Goal: Task Accomplishment & Management: Use online tool/utility

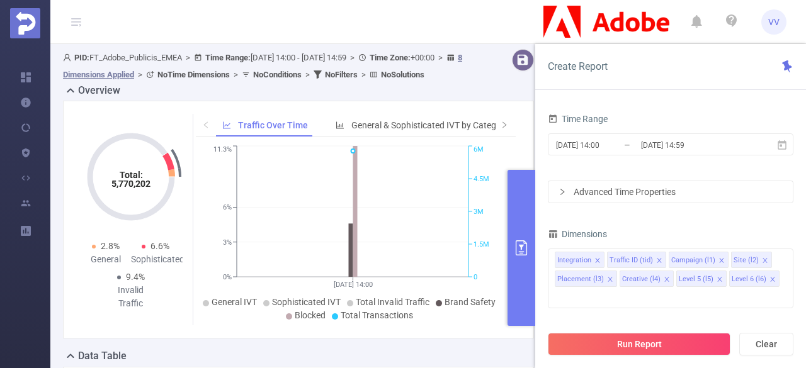
click at [515, 298] on button "primary" at bounding box center [522, 248] width 28 height 156
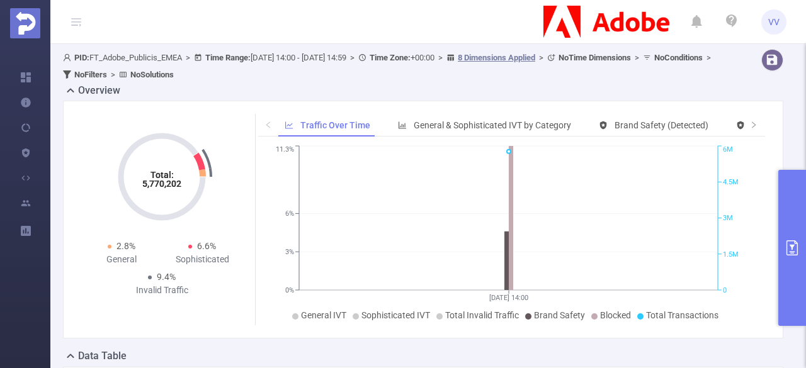
click at [805, 253] on button "primary" at bounding box center [792, 248] width 28 height 156
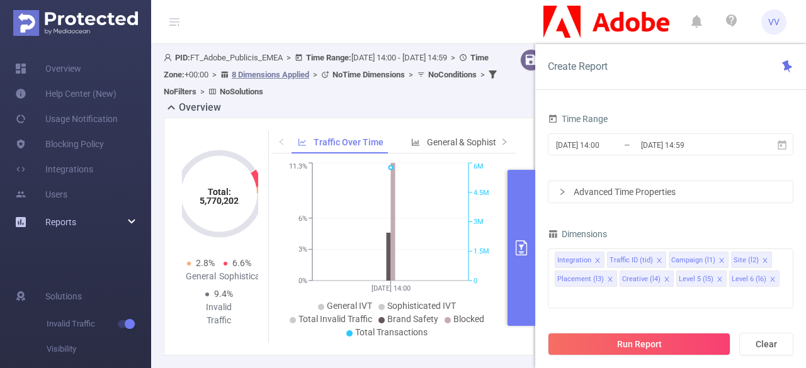
click at [130, 225] on div "Reports" at bounding box center [75, 222] width 151 height 25
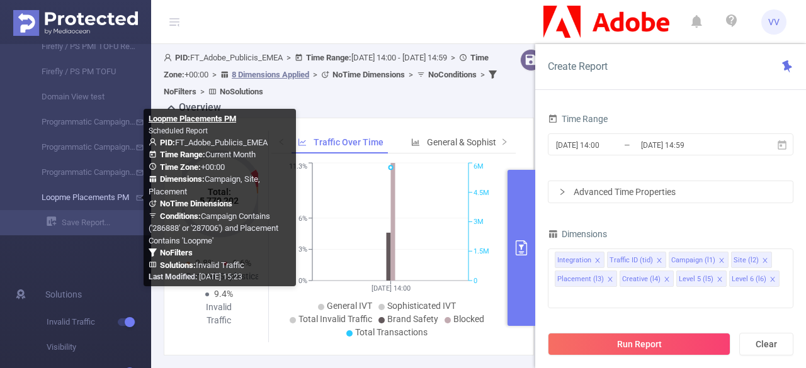
click at [73, 198] on link "Loopme Placements PM" at bounding box center [80, 197] width 111 height 25
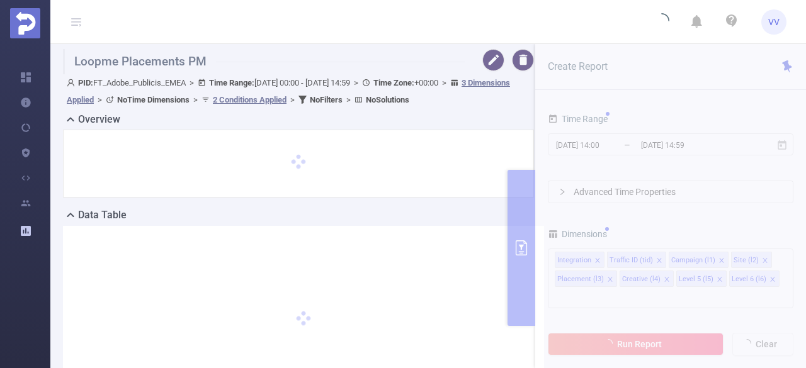
type input "[DATE] 00:00"
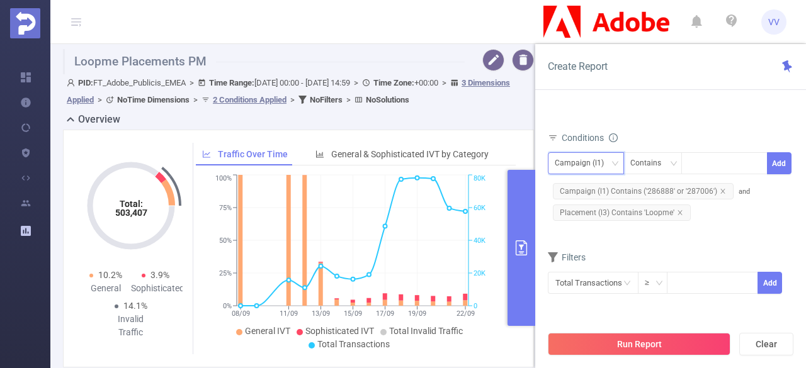
click at [589, 166] on div "Campaign (l1)" at bounding box center [584, 163] width 58 height 21
click at [611, 160] on icon "icon: down" at bounding box center [615, 164] width 8 height 8
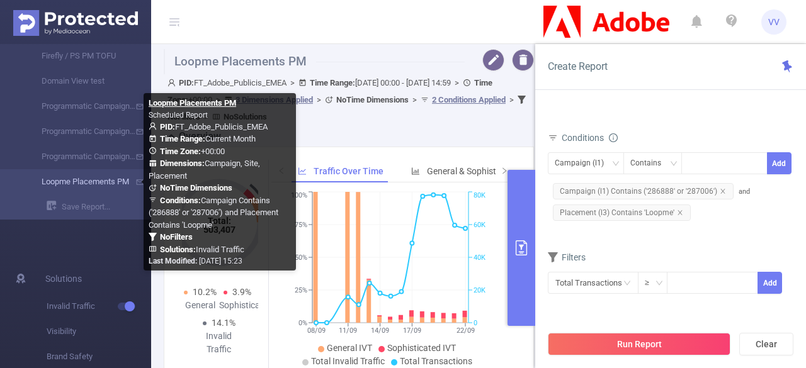
click at [137, 179] on icon at bounding box center [139, 182] width 9 height 8
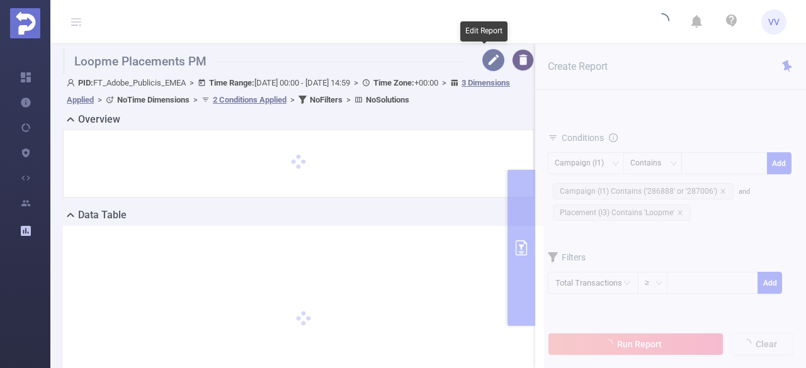
click at [486, 55] on button "button" at bounding box center [493, 60] width 22 height 22
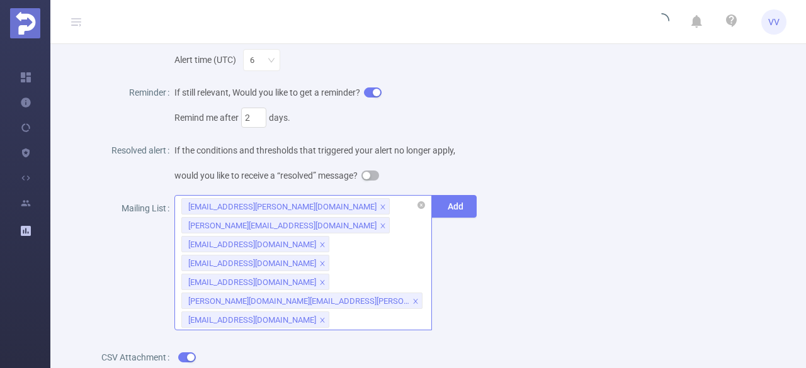
scroll to position [543, 0]
click at [326, 297] on div "[EMAIL_ADDRESS][PERSON_NAME][DOMAIN_NAME] [PERSON_NAME][DOMAIN_NAME][EMAIL_ADDR…" at bounding box center [303, 262] width 258 height 135
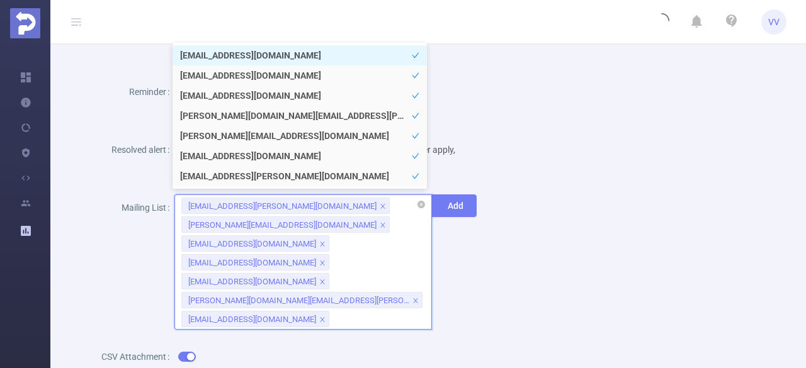
type input "v"
click at [498, 270] on div "Name Loopme Placements PM Description Scheduled Report Report Properties Time R…" at bounding box center [423, 7] width 731 height 952
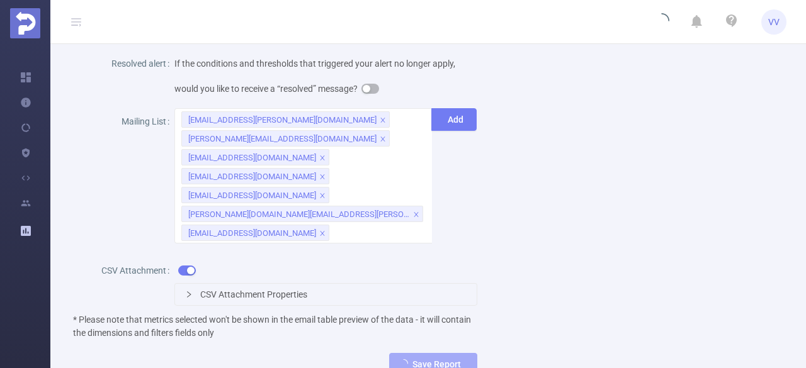
scroll to position [629, 0]
click at [185, 285] on div "CSV Attachment Properties" at bounding box center [326, 295] width 302 height 21
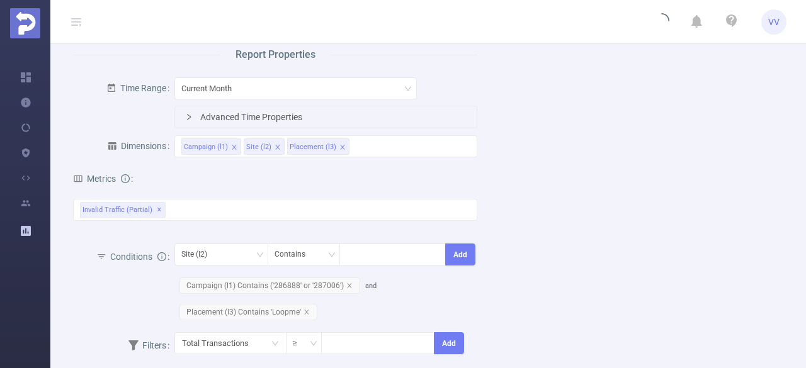
scroll to position [59, 0]
